Goal: Browse casually: Explore the website without a specific task or goal

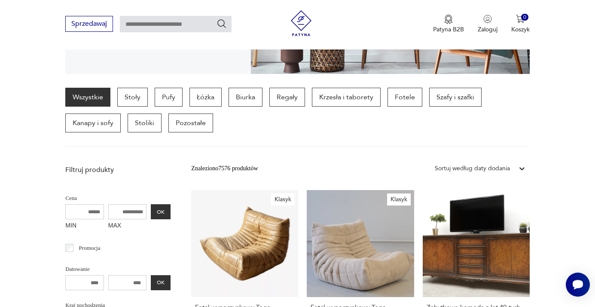
scroll to position [143, 0]
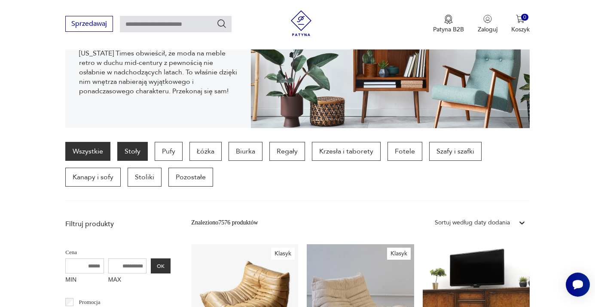
click at [132, 147] on p "Stoły" at bounding box center [132, 151] width 31 height 19
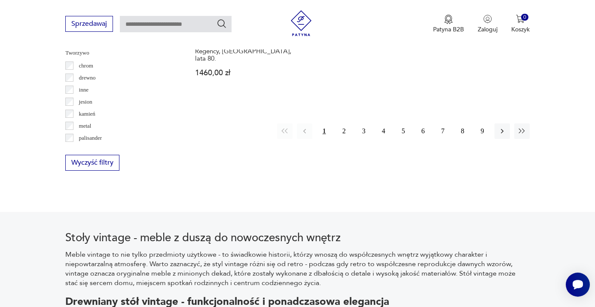
scroll to position [1358, 0]
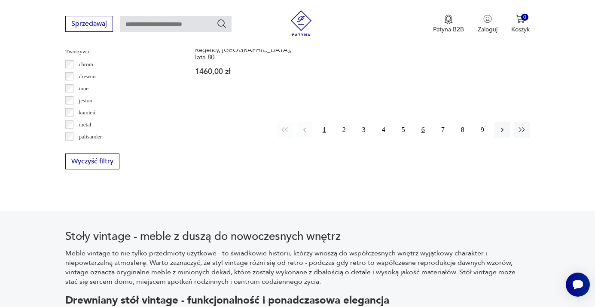
click at [424, 138] on button "6" at bounding box center [423, 129] width 15 height 15
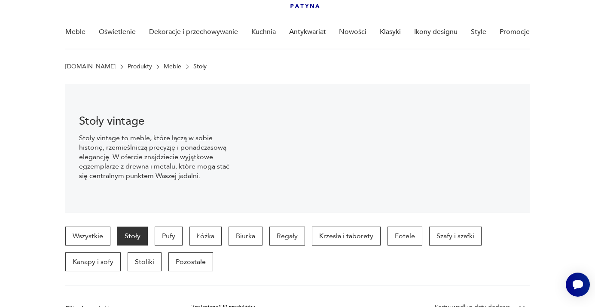
scroll to position [54, 0]
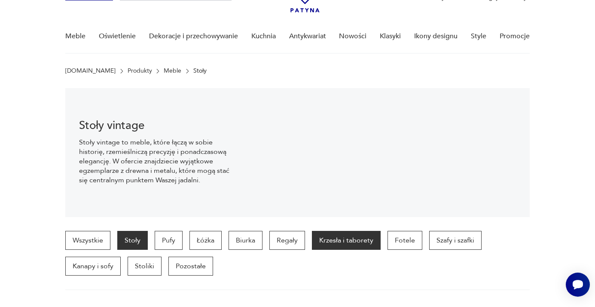
click at [329, 238] on p "Krzesła i taborety" at bounding box center [346, 240] width 69 height 19
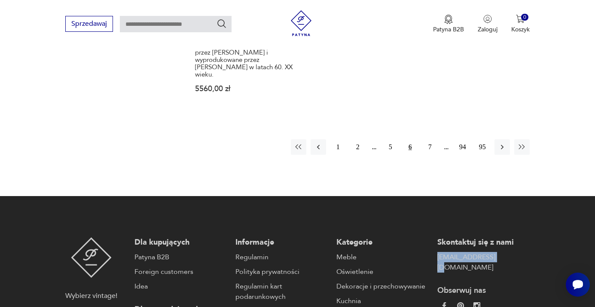
scroll to position [1421, 0]
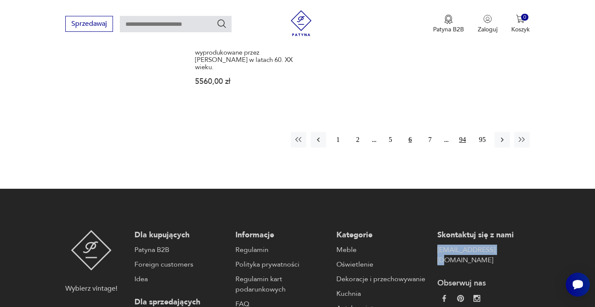
click at [466, 147] on button "94" at bounding box center [462, 139] width 15 height 15
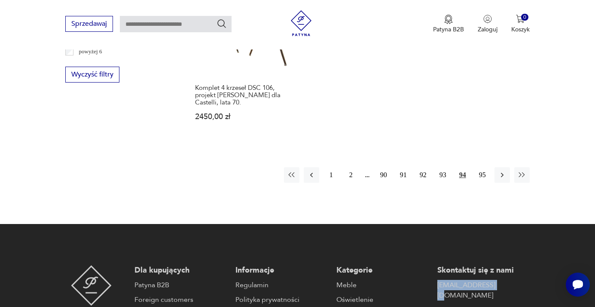
scroll to position [1356, 0]
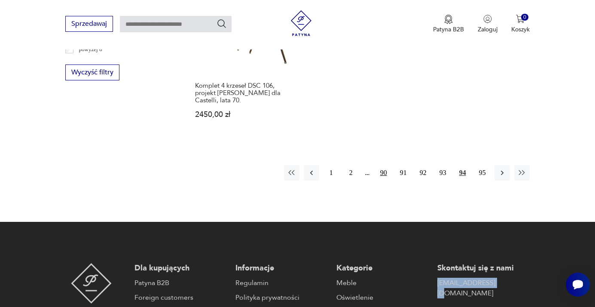
click at [385, 181] on button "90" at bounding box center [383, 172] width 15 height 15
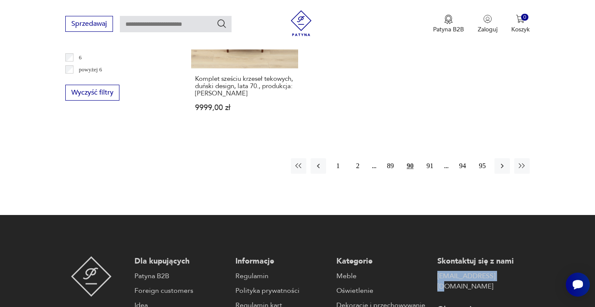
scroll to position [1357, 0]
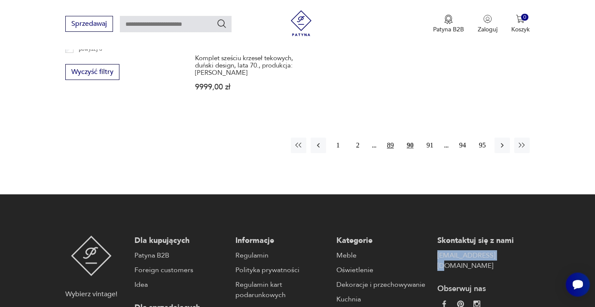
click at [389, 153] on button "89" at bounding box center [390, 145] width 15 height 15
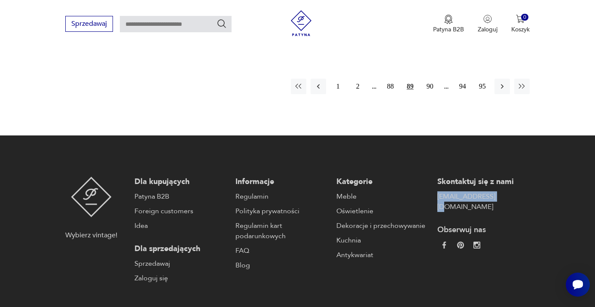
scroll to position [1406, 0]
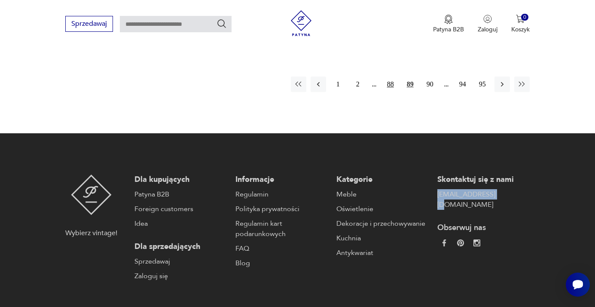
click at [389, 92] on button "88" at bounding box center [390, 84] width 15 height 15
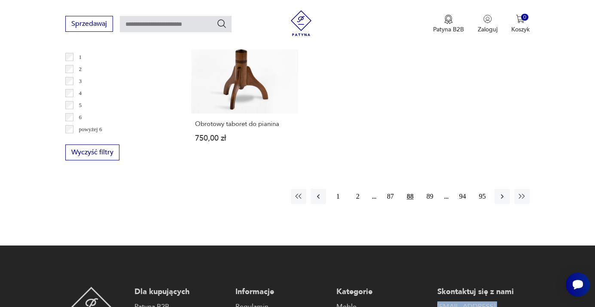
scroll to position [1287, 0]
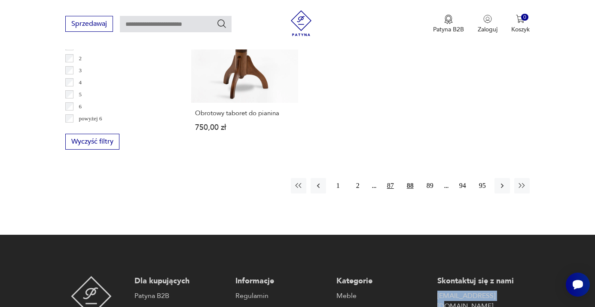
click at [387, 193] on button "87" at bounding box center [390, 185] width 15 height 15
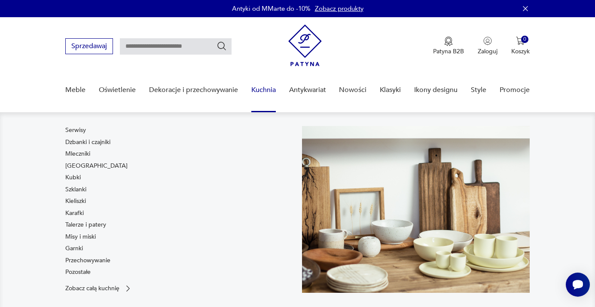
click at [261, 89] on link "Kuchnia" at bounding box center [264, 90] width 25 height 33
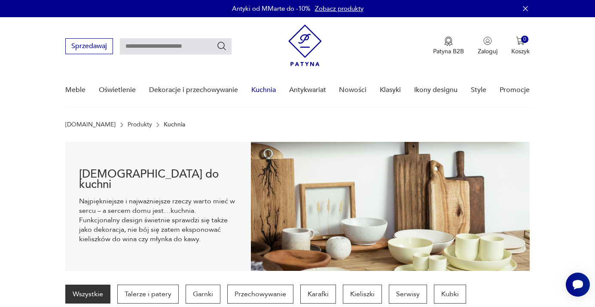
scroll to position [86, 0]
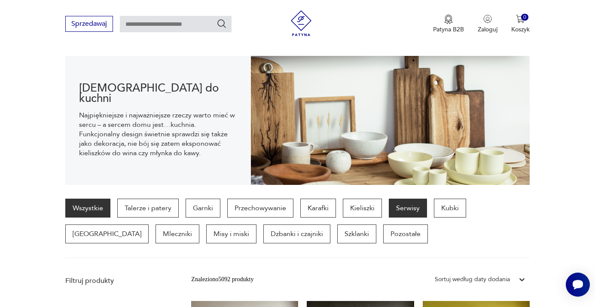
click at [415, 209] on p "Serwisy" at bounding box center [408, 208] width 38 height 19
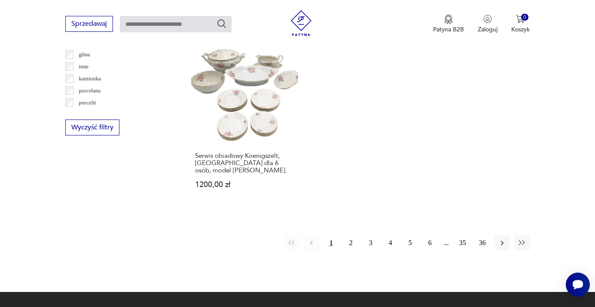
scroll to position [1265, 0]
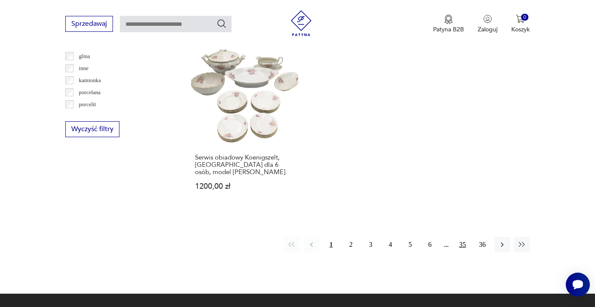
click at [460, 247] on button "35" at bounding box center [462, 244] width 15 height 15
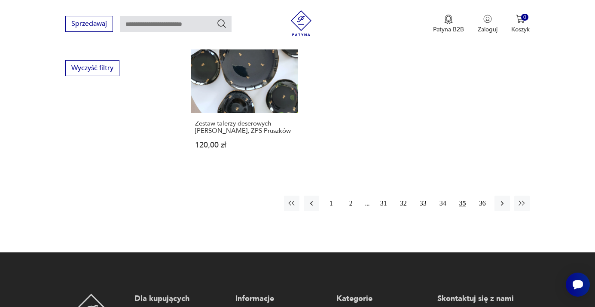
scroll to position [1331, 0]
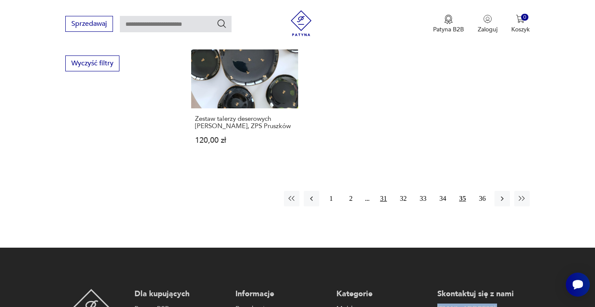
click at [385, 200] on button "31" at bounding box center [383, 198] width 15 height 15
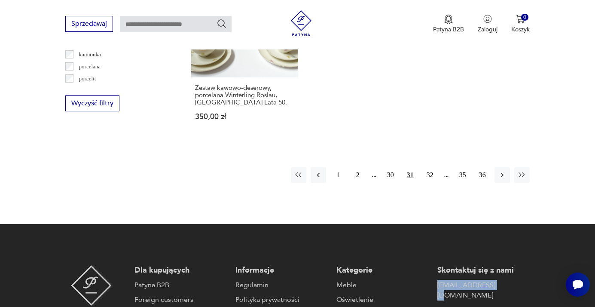
scroll to position [1317, 0]
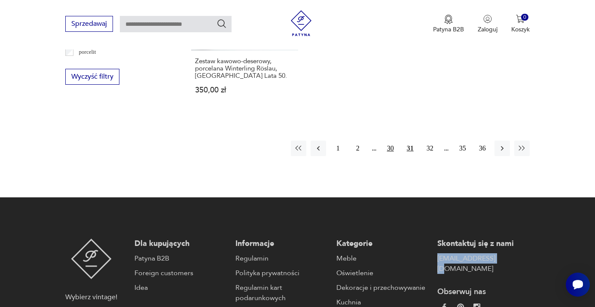
click at [391, 156] on button "30" at bounding box center [390, 148] width 15 height 15
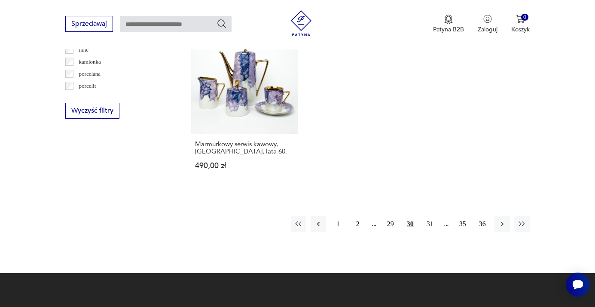
scroll to position [1284, 0]
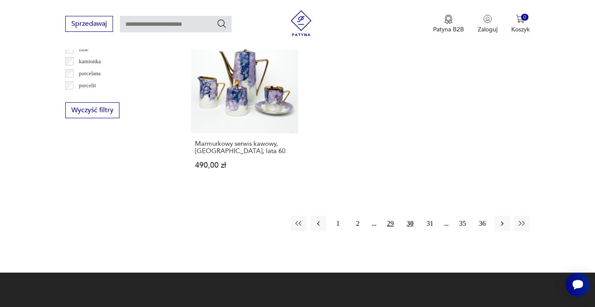
click at [390, 231] on button "29" at bounding box center [390, 223] width 15 height 15
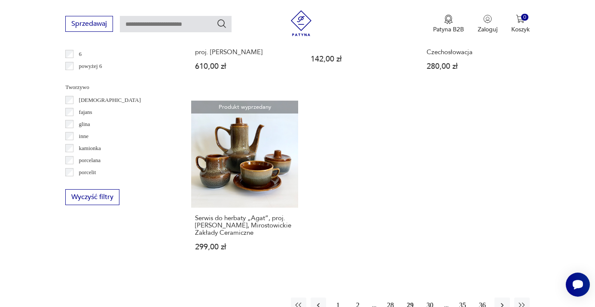
scroll to position [1221, 0]
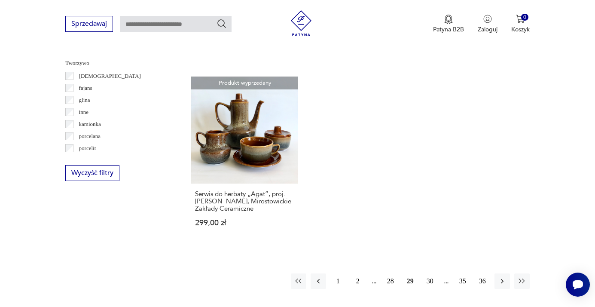
click at [390, 289] on button "28" at bounding box center [390, 280] width 15 height 15
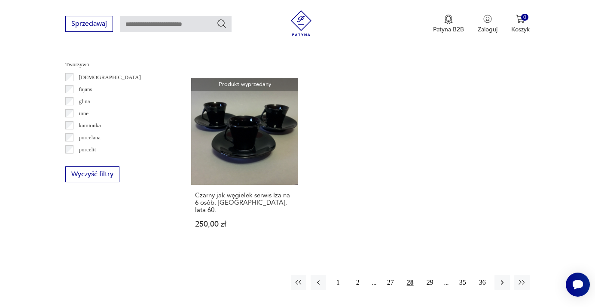
scroll to position [1233, 0]
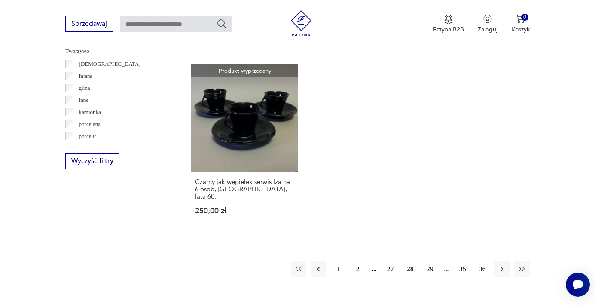
click at [389, 270] on button "27" at bounding box center [390, 268] width 15 height 15
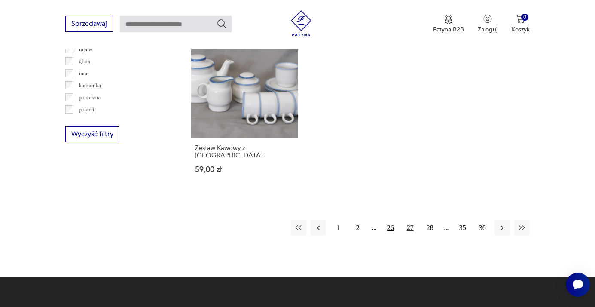
scroll to position [1260, 0]
click at [392, 235] on button "26" at bounding box center [390, 227] width 15 height 15
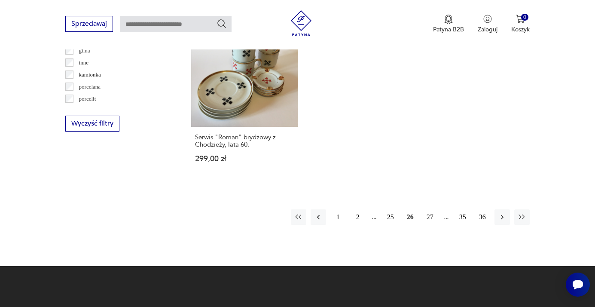
scroll to position [1271, 0]
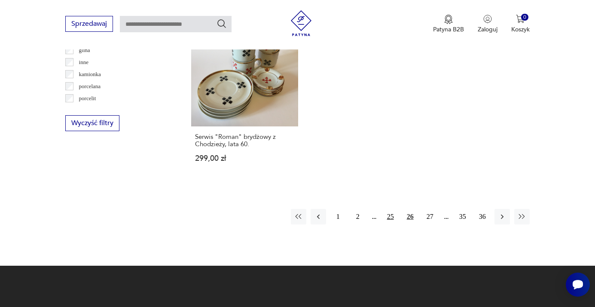
click at [389, 224] on button "25" at bounding box center [390, 216] width 15 height 15
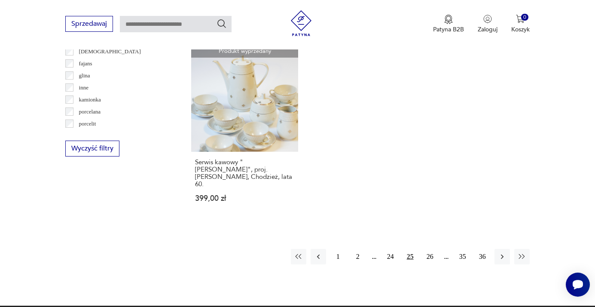
scroll to position [1246, 0]
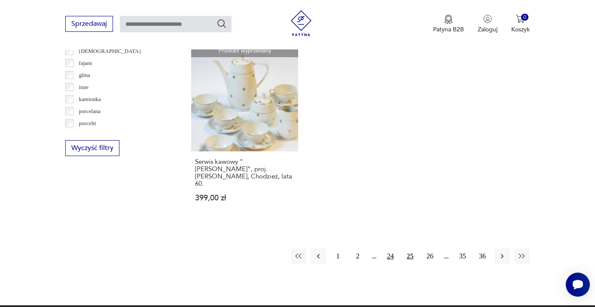
click at [392, 264] on button "24" at bounding box center [390, 255] width 15 height 15
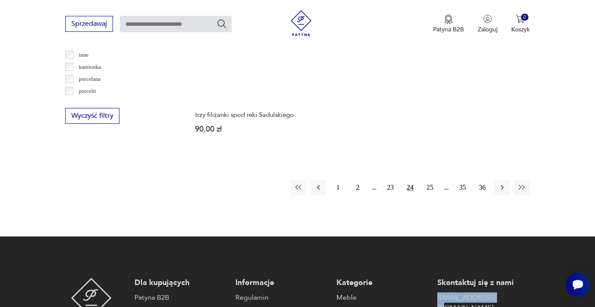
scroll to position [1282, 0]
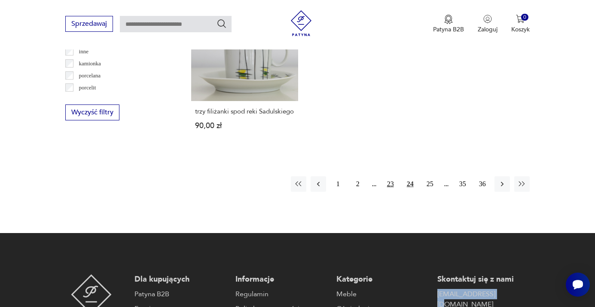
click at [392, 192] on button "23" at bounding box center [390, 183] width 15 height 15
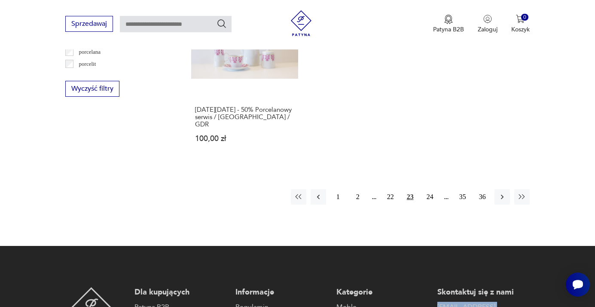
scroll to position [1349, 0]
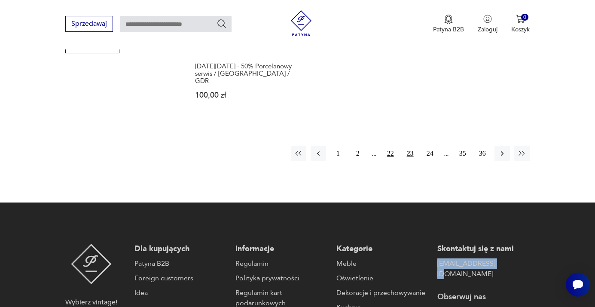
click at [390, 161] on button "22" at bounding box center [390, 153] width 15 height 15
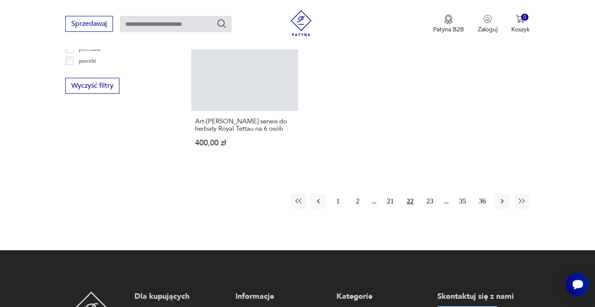
scroll to position [1319, 0]
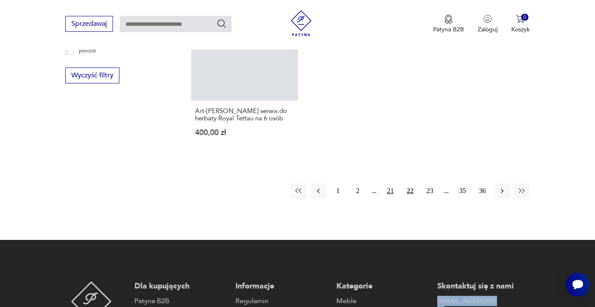
click at [390, 199] on button "21" at bounding box center [390, 190] width 15 height 15
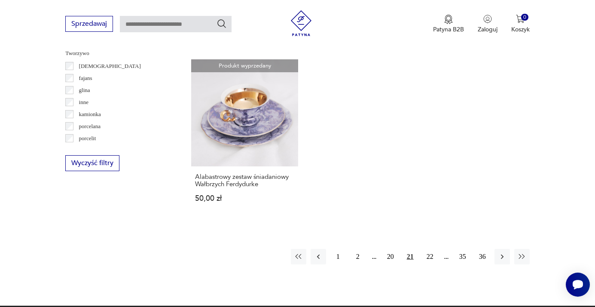
scroll to position [1231, 0]
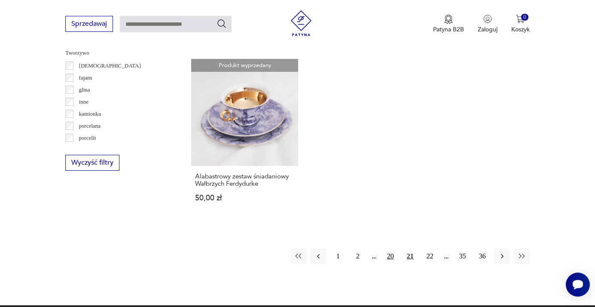
click at [385, 264] on button "20" at bounding box center [390, 255] width 15 height 15
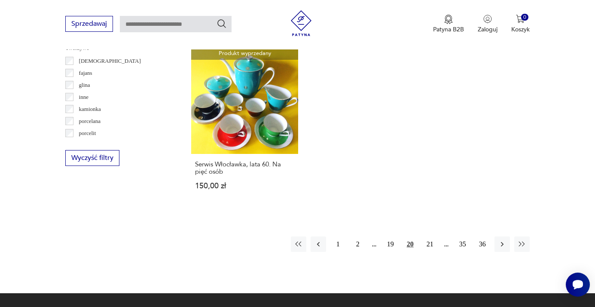
scroll to position [1238, 0]
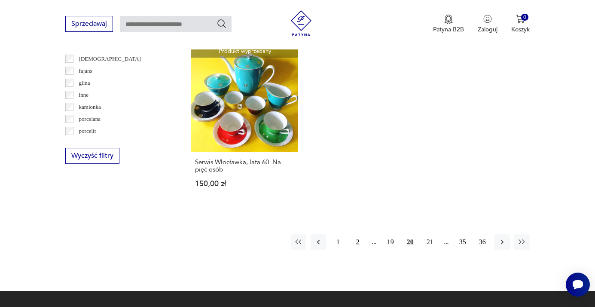
click at [356, 250] on button "2" at bounding box center [357, 241] width 15 height 15
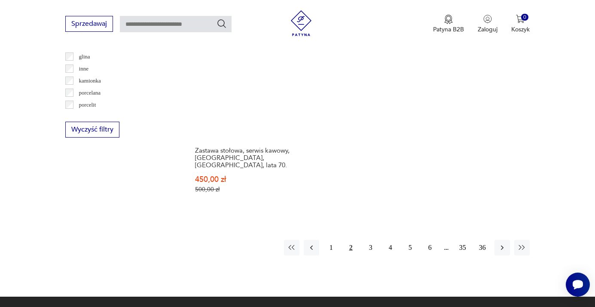
scroll to position [1265, 0]
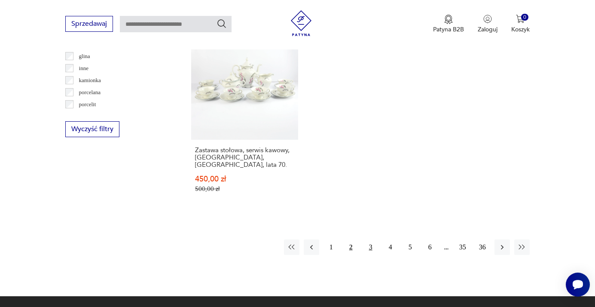
click at [371, 255] on button "3" at bounding box center [370, 246] width 15 height 15
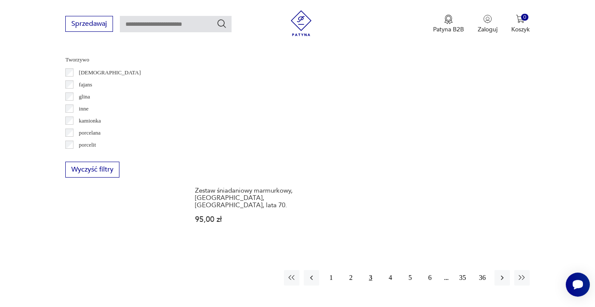
scroll to position [1226, 0]
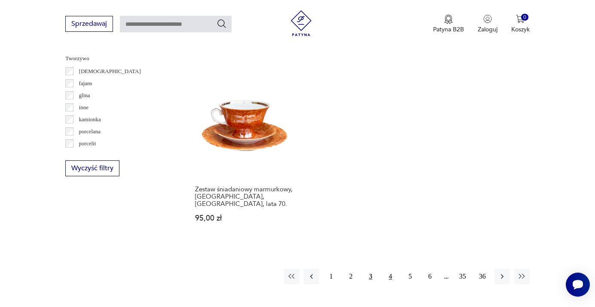
click at [390, 277] on button "4" at bounding box center [390, 276] width 15 height 15
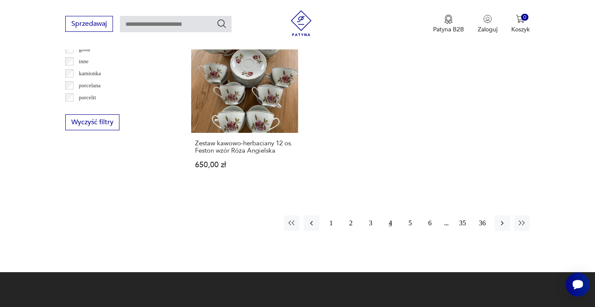
scroll to position [1280, 0]
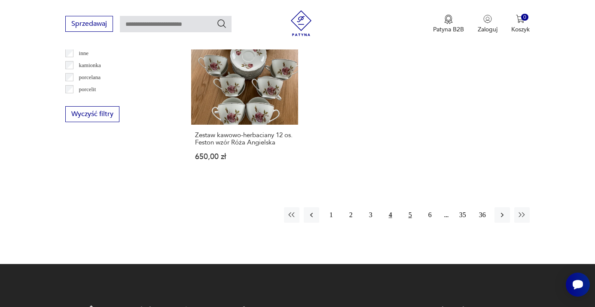
click at [408, 223] on button "5" at bounding box center [410, 214] width 15 height 15
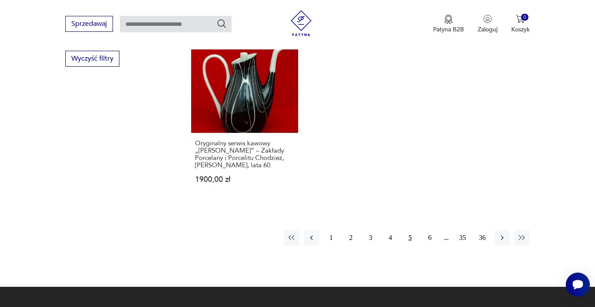
scroll to position [1339, 0]
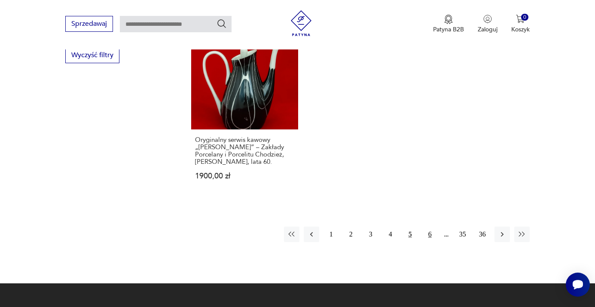
click at [428, 227] on button "6" at bounding box center [430, 234] width 15 height 15
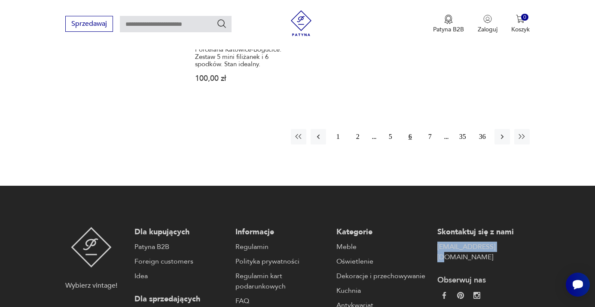
scroll to position [1391, 0]
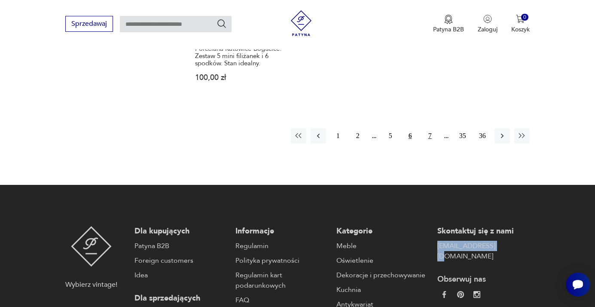
click at [433, 144] on button "7" at bounding box center [430, 135] width 15 height 15
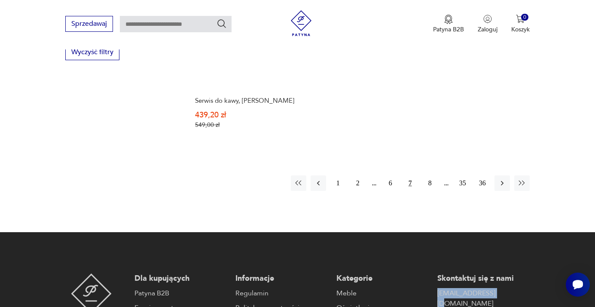
scroll to position [1357, 0]
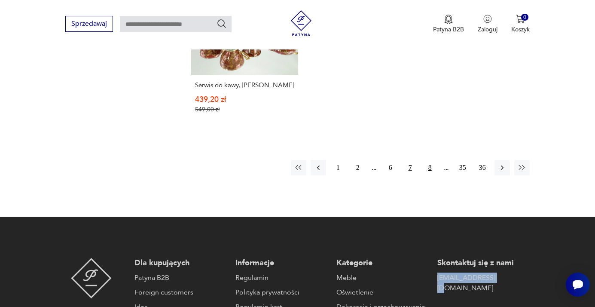
click at [430, 175] on button "8" at bounding box center [430, 167] width 15 height 15
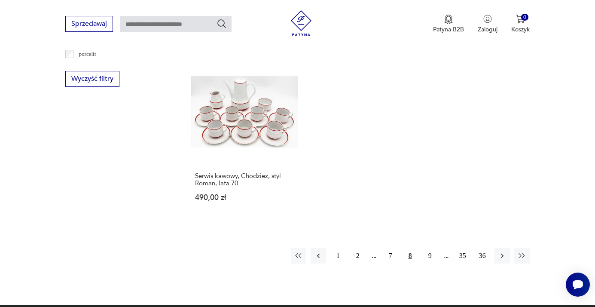
scroll to position [1321, 0]
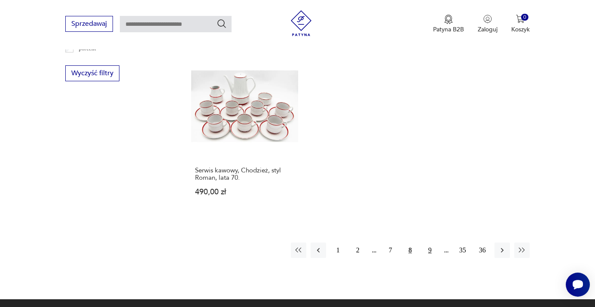
click at [430, 242] on button "9" at bounding box center [430, 249] width 15 height 15
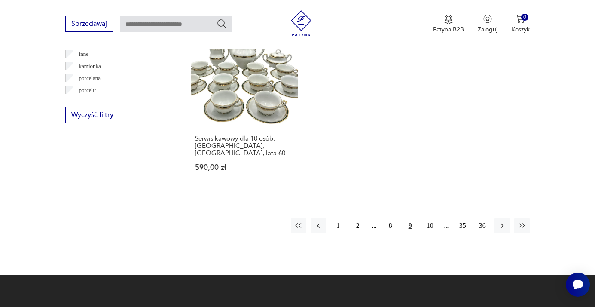
scroll to position [1280, 0]
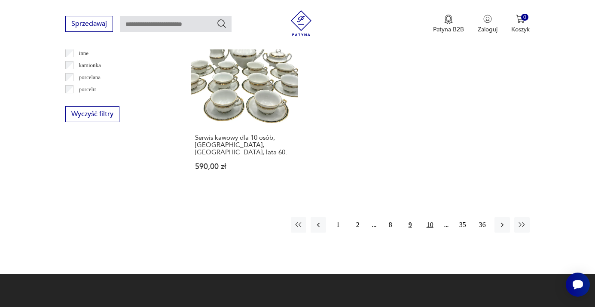
click at [429, 233] on button "10" at bounding box center [430, 224] width 15 height 15
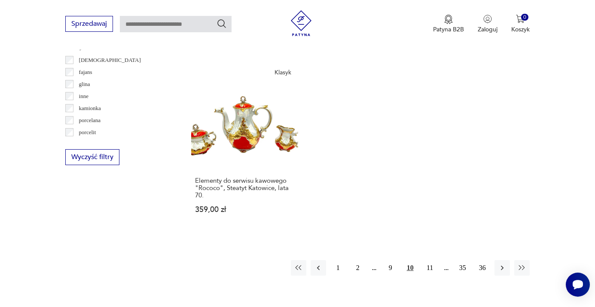
scroll to position [1297, 0]
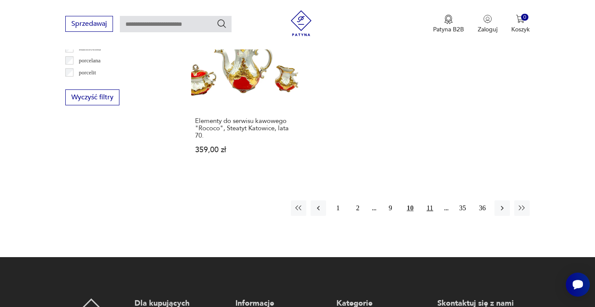
click at [431, 216] on button "11" at bounding box center [430, 207] width 15 height 15
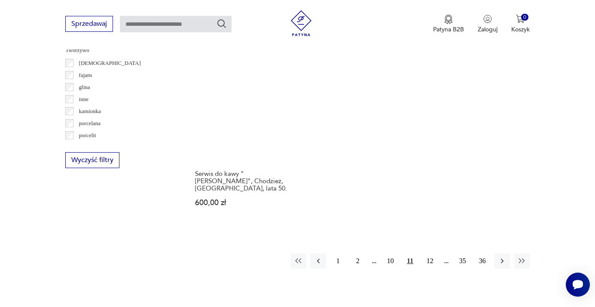
scroll to position [1241, 0]
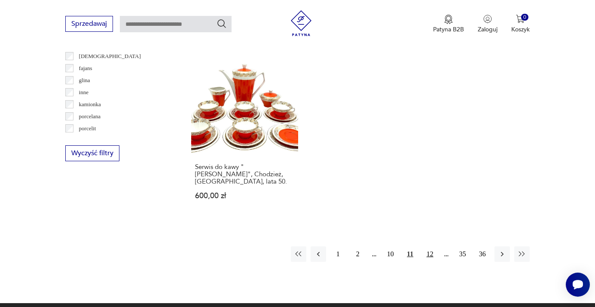
click at [435, 255] on button "12" at bounding box center [430, 253] width 15 height 15
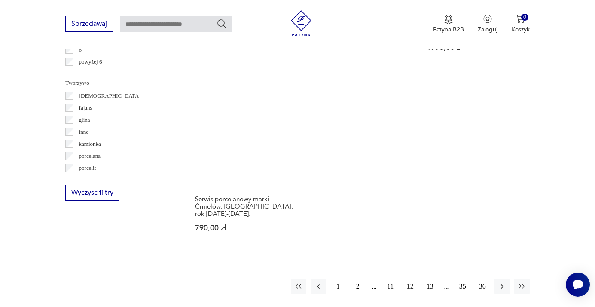
scroll to position [1209, 0]
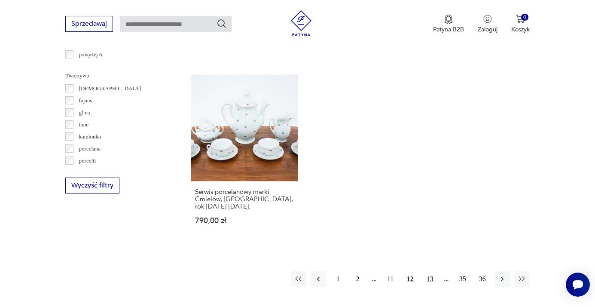
click at [429, 287] on button "13" at bounding box center [430, 278] width 15 height 15
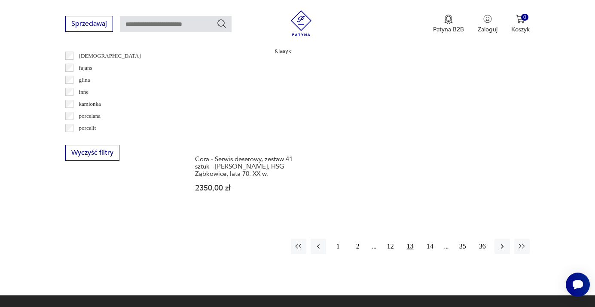
scroll to position [1242, 0]
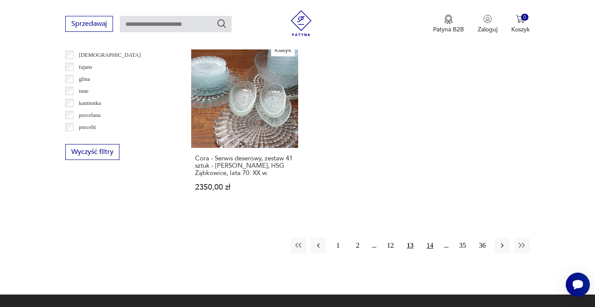
click at [431, 253] on button "14" at bounding box center [430, 245] width 15 height 15
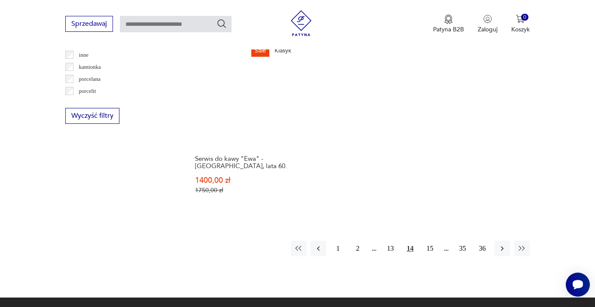
scroll to position [1279, 0]
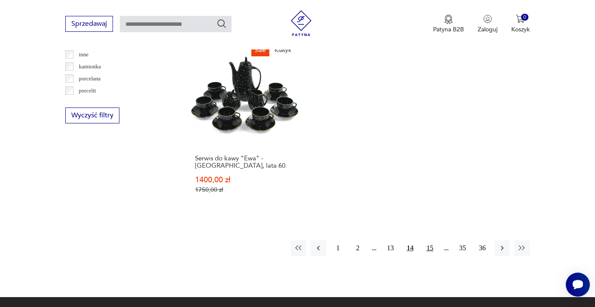
click at [428, 256] on button "15" at bounding box center [430, 247] width 15 height 15
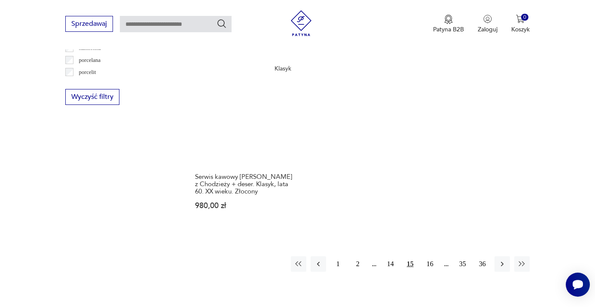
scroll to position [1301, 0]
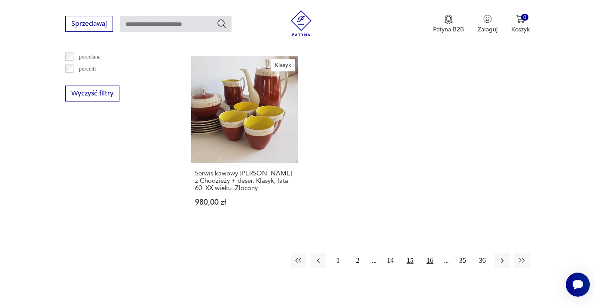
click at [431, 268] on button "16" at bounding box center [430, 260] width 15 height 15
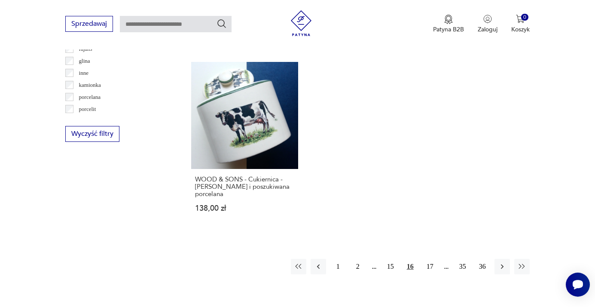
scroll to position [1261, 0]
click at [433, 274] on button "17" at bounding box center [430, 265] width 15 height 15
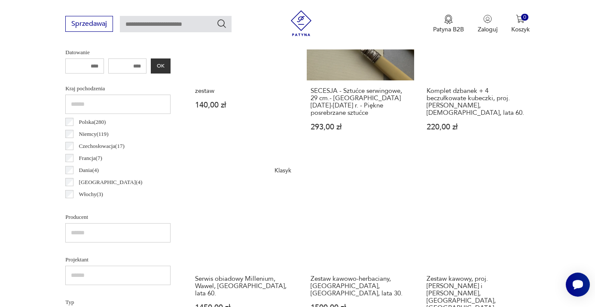
scroll to position [506, 0]
